Goal: Information Seeking & Learning: Learn about a topic

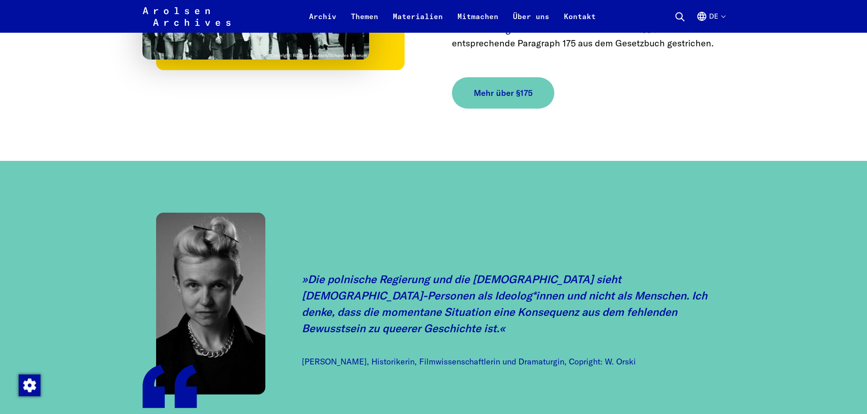
scroll to position [998, 0]
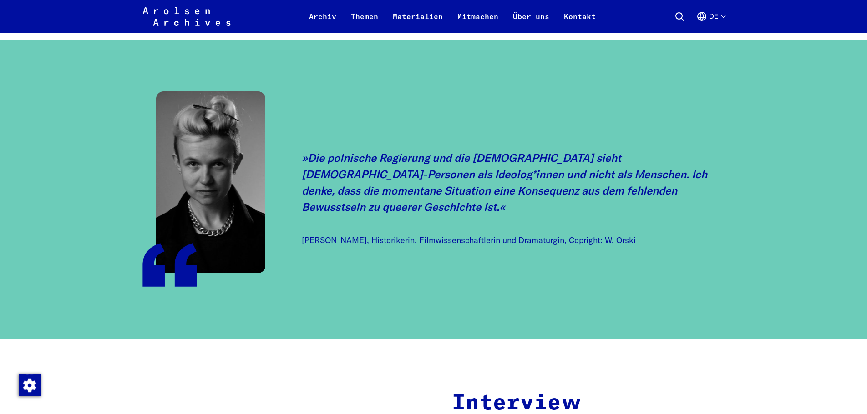
click at [384, 167] on p "Die polnische Regierung und die [DEMOGRAPHIC_DATA] sieht [DEMOGRAPHIC_DATA]-Per…" at bounding box center [513, 183] width 423 height 66
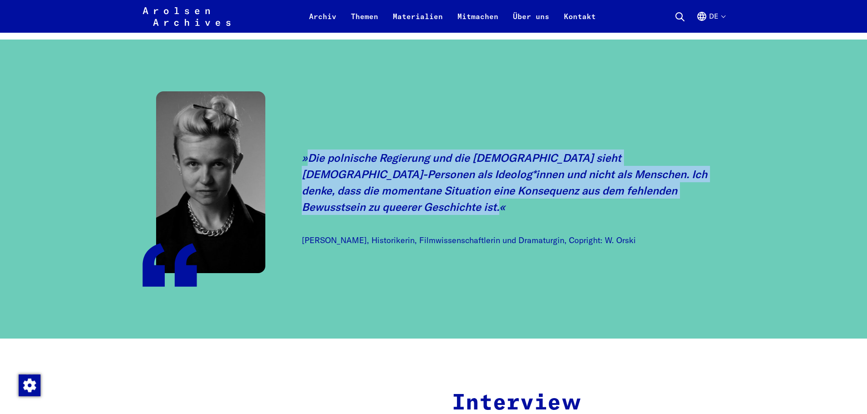
click at [384, 167] on p "Die polnische Regierung und die [DEMOGRAPHIC_DATA] sieht [DEMOGRAPHIC_DATA]-Per…" at bounding box center [513, 183] width 423 height 66
click at [374, 188] on p "Die polnische Regierung und die [DEMOGRAPHIC_DATA] sieht [DEMOGRAPHIC_DATA]-Per…" at bounding box center [513, 183] width 423 height 66
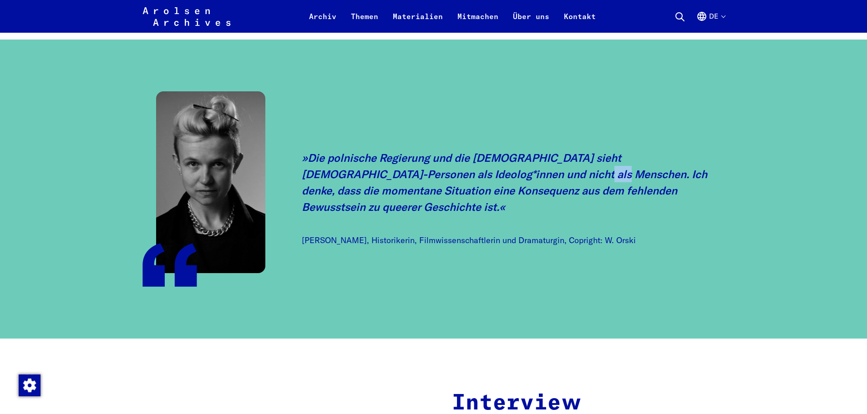
click at [374, 188] on p "Die polnische Regierung und die [DEMOGRAPHIC_DATA] sieht [DEMOGRAPHIC_DATA]-Per…" at bounding box center [513, 183] width 423 height 66
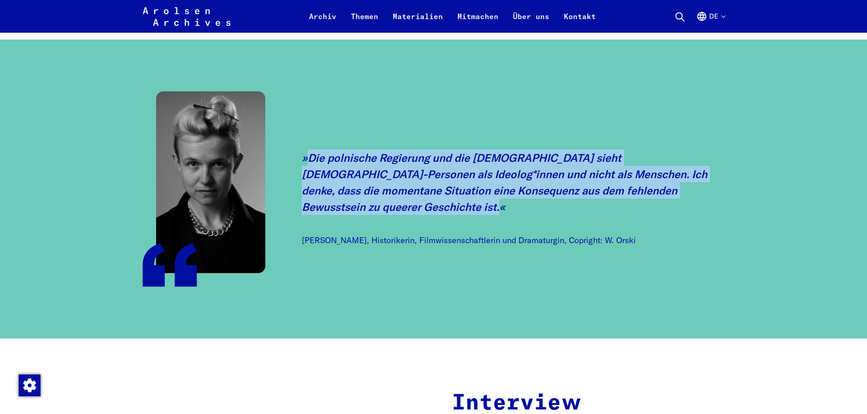
click at [374, 188] on p "Die polnische Regierung und die [DEMOGRAPHIC_DATA] sieht [DEMOGRAPHIC_DATA]-Per…" at bounding box center [513, 183] width 423 height 66
click at [437, 185] on p "Die polnische Regierung und die [DEMOGRAPHIC_DATA] sieht [DEMOGRAPHIC_DATA]-Per…" at bounding box center [513, 183] width 423 height 66
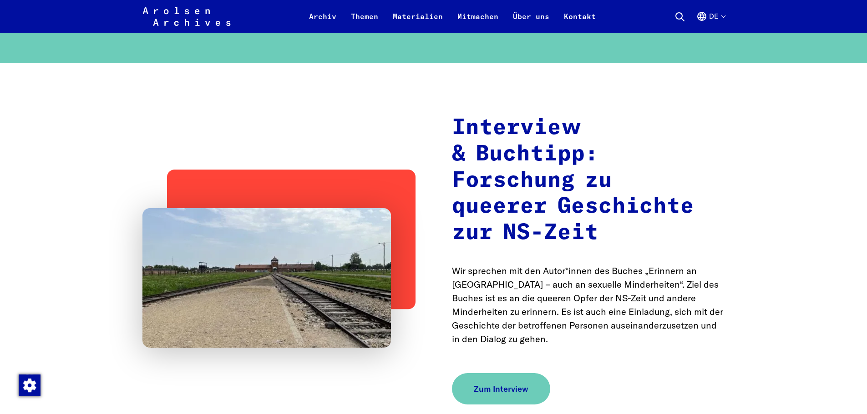
scroll to position [1273, 0]
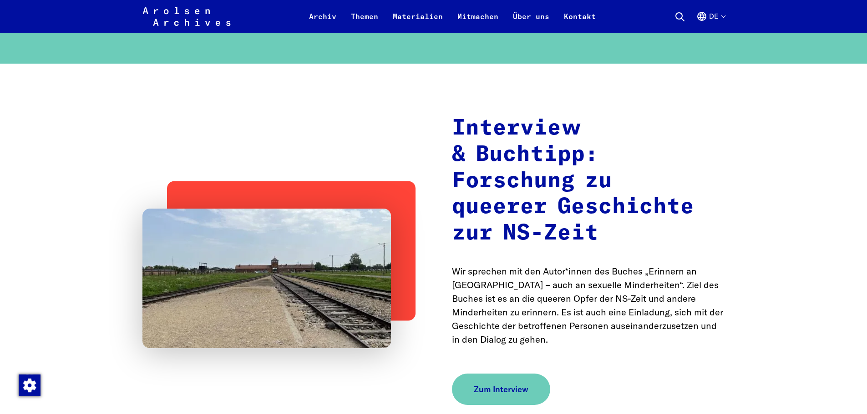
click at [503, 164] on h2 "Interview & Buchtipp: Forschung zu queerer Geschichte zur NS-Zeit" at bounding box center [588, 181] width 273 height 131
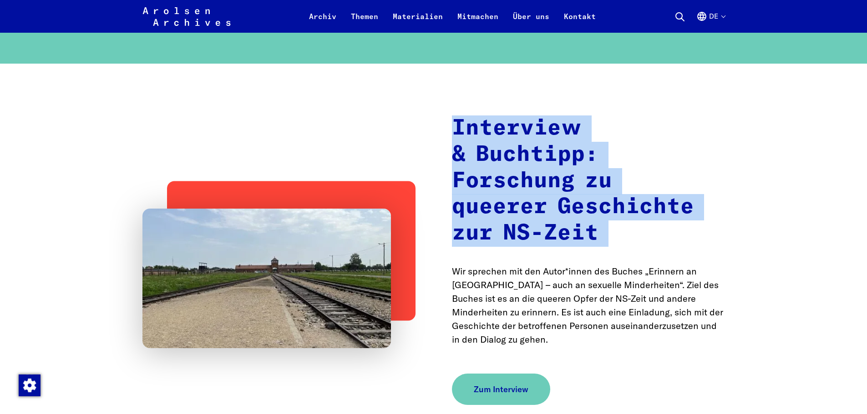
click at [503, 164] on h2 "Interview & Buchtipp: Forschung zu queerer Geschichte zur NS-Zeit" at bounding box center [588, 181] width 273 height 131
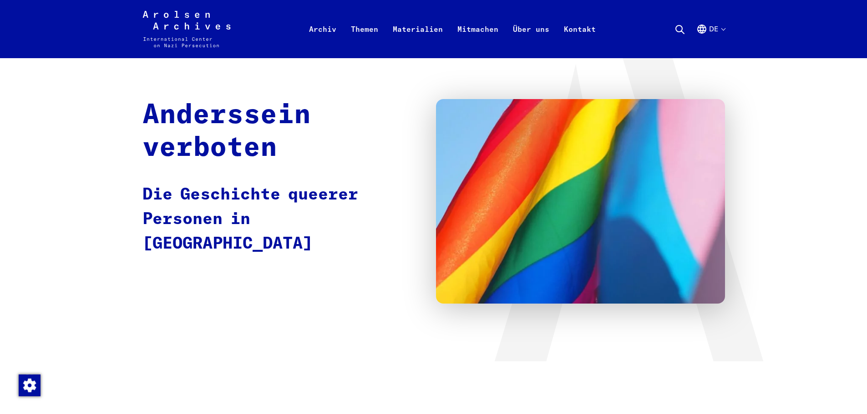
scroll to position [0, 0]
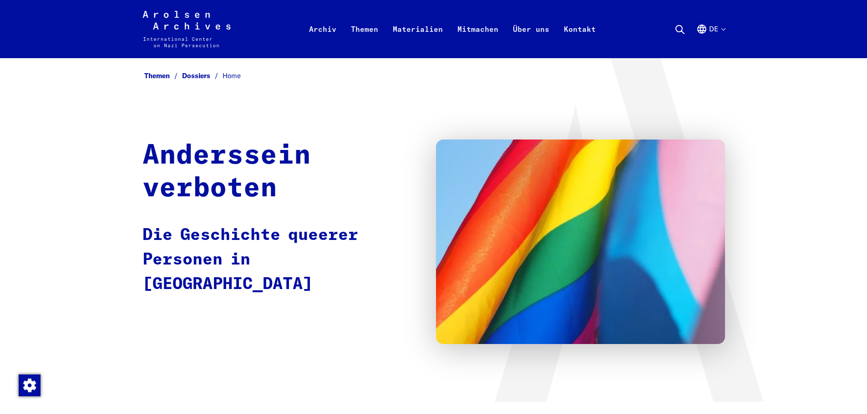
click at [349, 226] on p "Die Geschichte queerer Personen in [GEOGRAPHIC_DATA]" at bounding box center [279, 260] width 275 height 74
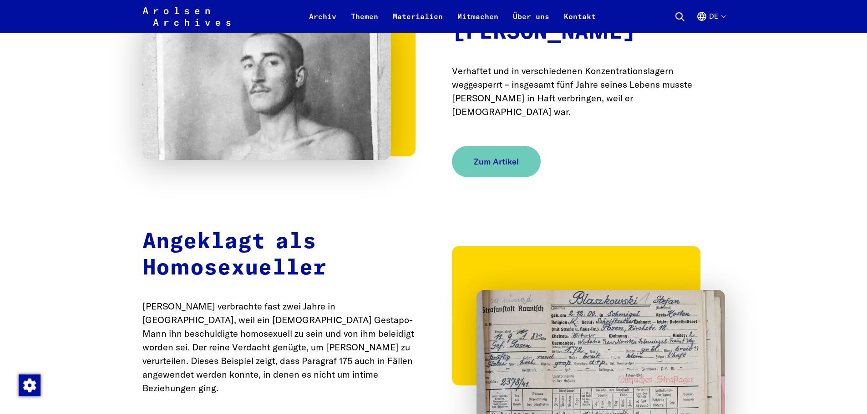
scroll to position [3799, 0]
click at [266, 300] on p "[PERSON_NAME] verbrachte fast zwei Jahre in [GEOGRAPHIC_DATA], weil ein [DEMOGR…" at bounding box center [278, 348] width 273 height 96
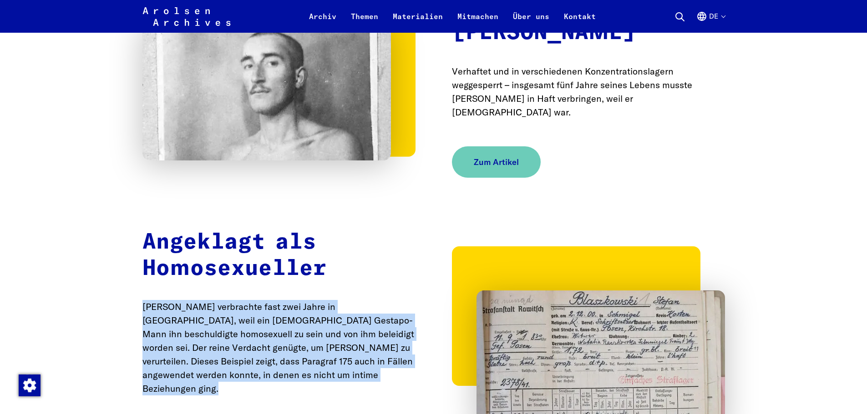
click at [266, 300] on p "[PERSON_NAME] verbrachte fast zwei Jahre in [GEOGRAPHIC_DATA], weil ein [DEMOGR…" at bounding box center [278, 348] width 273 height 96
click at [246, 300] on p "[PERSON_NAME] verbrachte fast zwei Jahre in [GEOGRAPHIC_DATA], weil ein [DEMOGR…" at bounding box center [278, 348] width 273 height 96
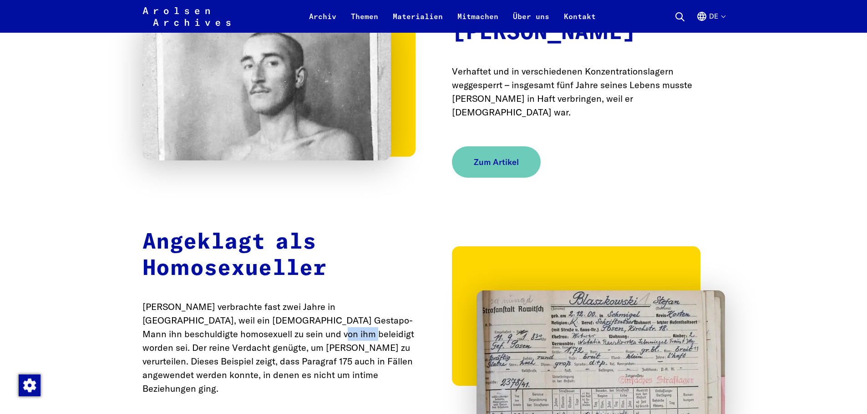
click at [246, 300] on p "[PERSON_NAME] verbrachte fast zwei Jahre in [GEOGRAPHIC_DATA], weil ein [DEMOGR…" at bounding box center [278, 348] width 273 height 96
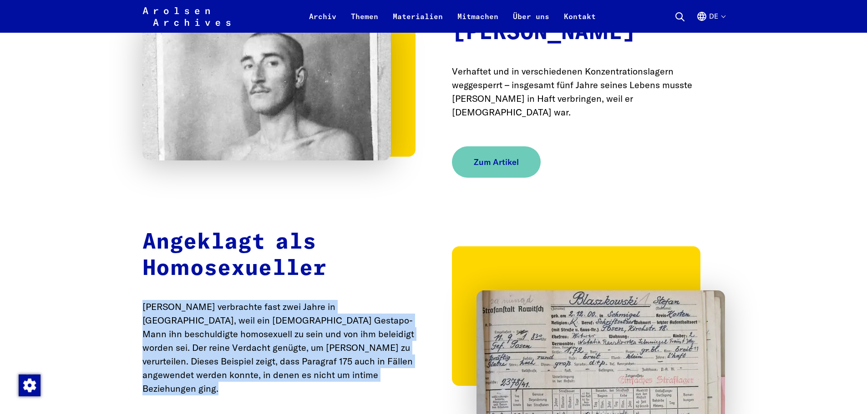
click at [246, 300] on p "[PERSON_NAME] verbrachte fast zwei Jahre in [GEOGRAPHIC_DATA], weil ein [DEMOGR…" at bounding box center [278, 348] width 273 height 96
click at [279, 300] on p "[PERSON_NAME] verbrachte fast zwei Jahre in [GEOGRAPHIC_DATA], weil ein [DEMOGR…" at bounding box center [278, 348] width 273 height 96
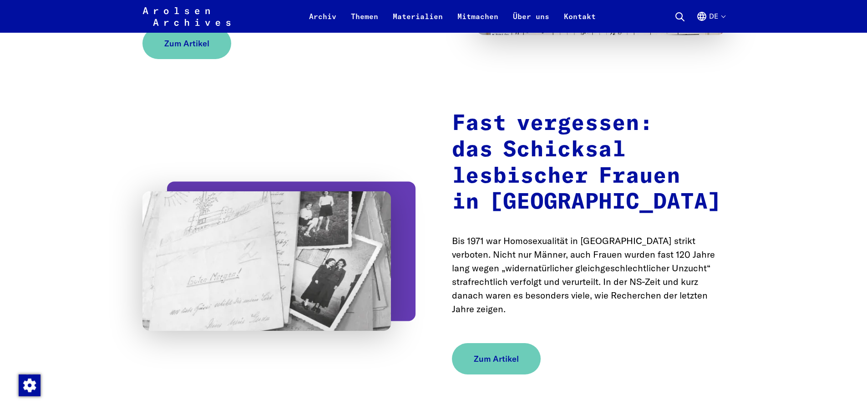
scroll to position [4251, 0]
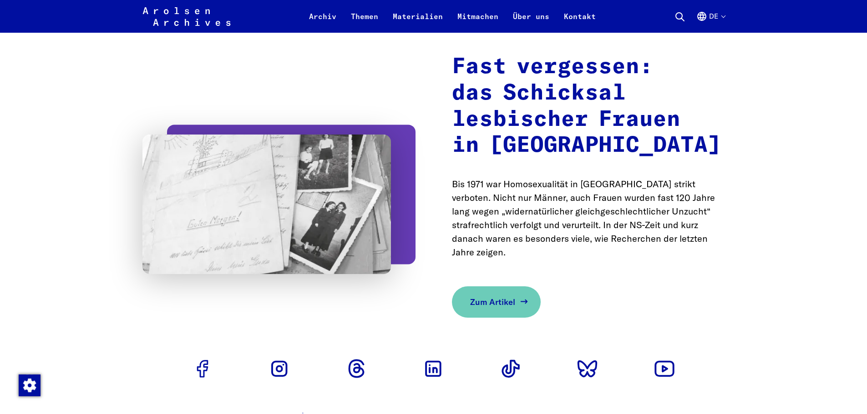
click at [491, 296] on span "Zum Artikel" at bounding box center [492, 302] width 45 height 12
